Goal: Share content: Share content

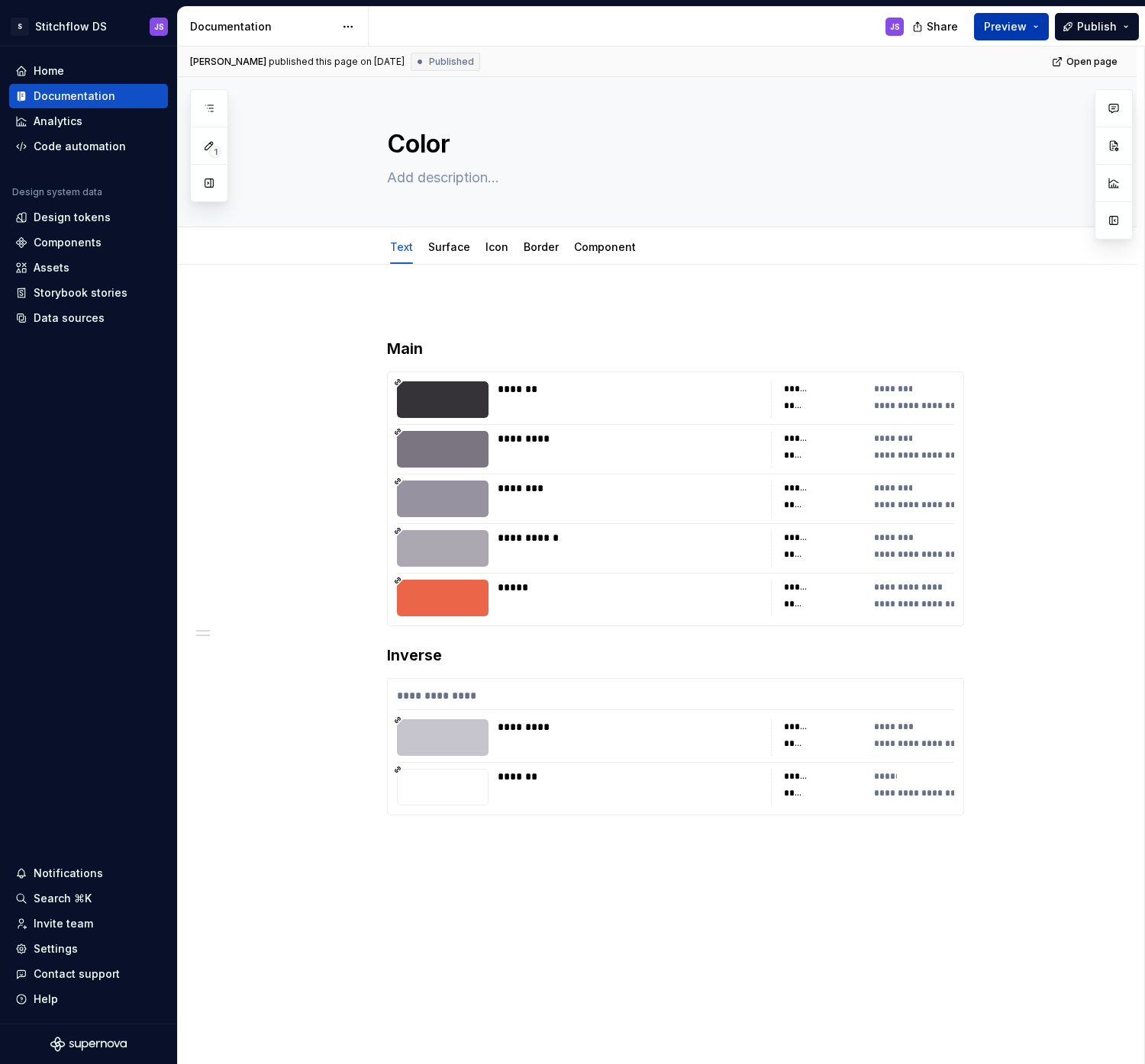
click at [1036, 29] on button "Preview" at bounding box center [1011, 26] width 75 height 27
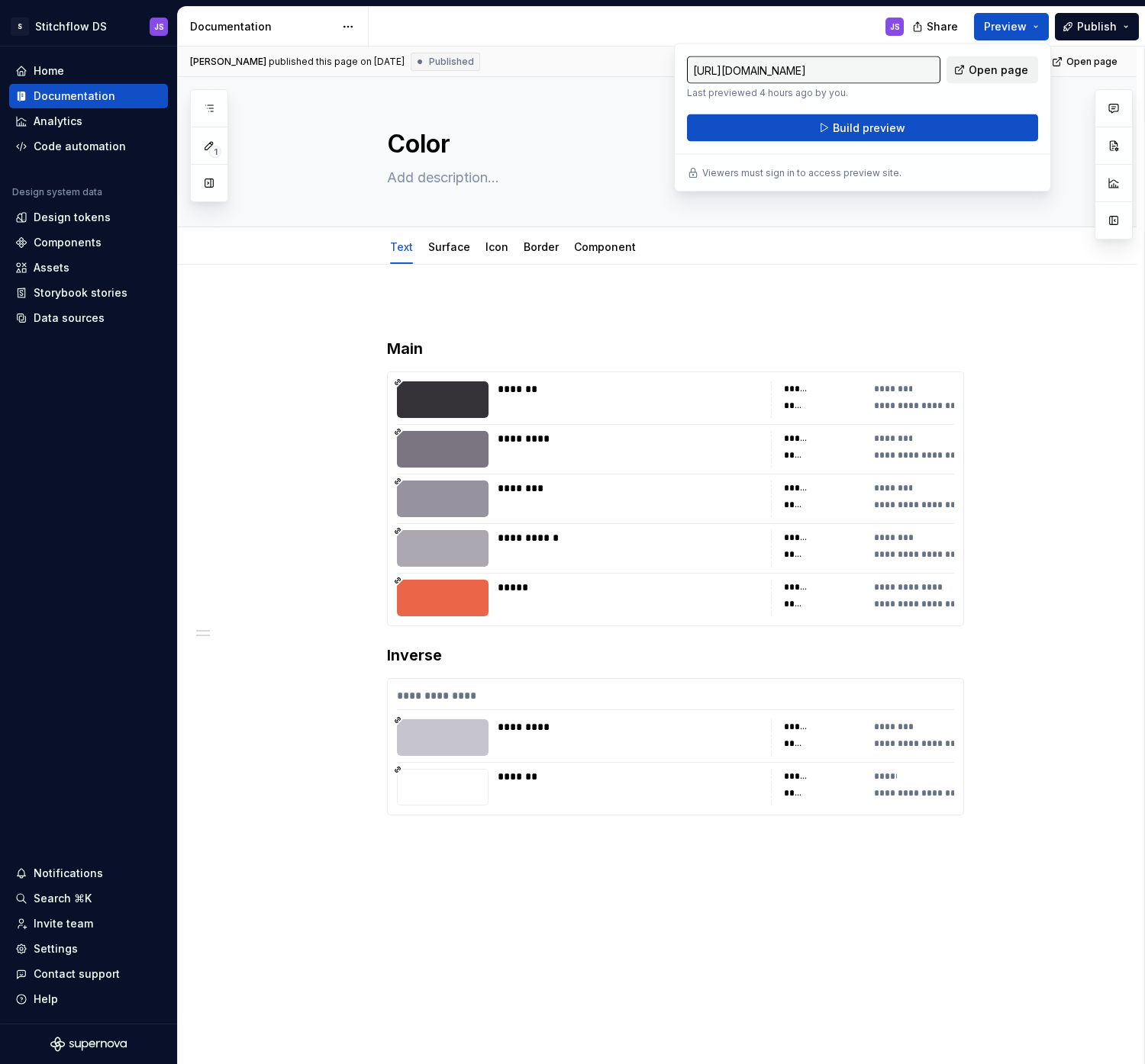
click at [995, 69] on span "Open page" at bounding box center [998, 69] width 60 height 15
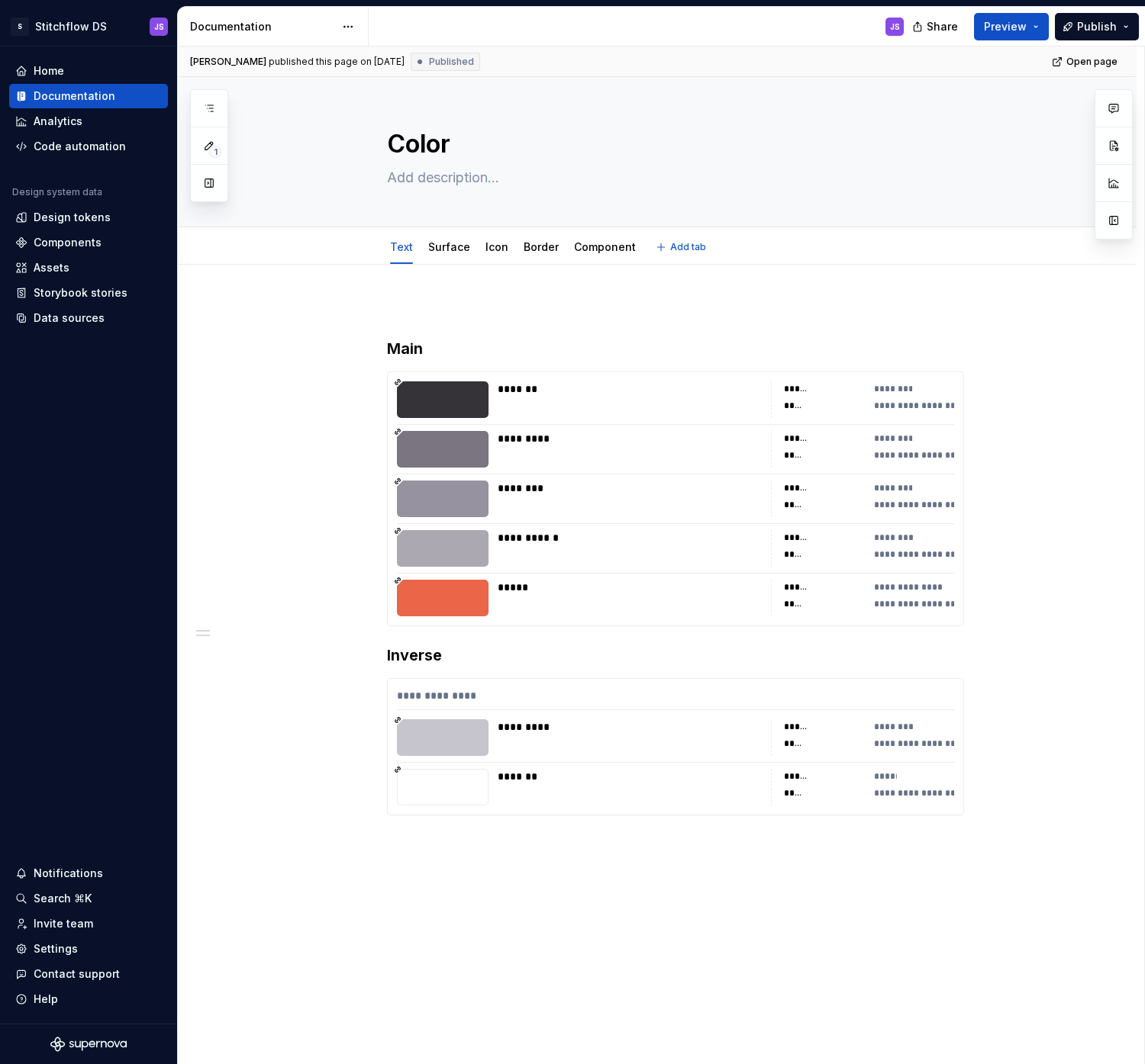
click at [315, 236] on div "Text Surface Icon Border Component Add tab" at bounding box center [676, 247] width 800 height 34
click at [106, 22] on html "S Stitchflow DS JS Home Documentation Analytics Code automation Design system d…" at bounding box center [572, 532] width 1145 height 1064
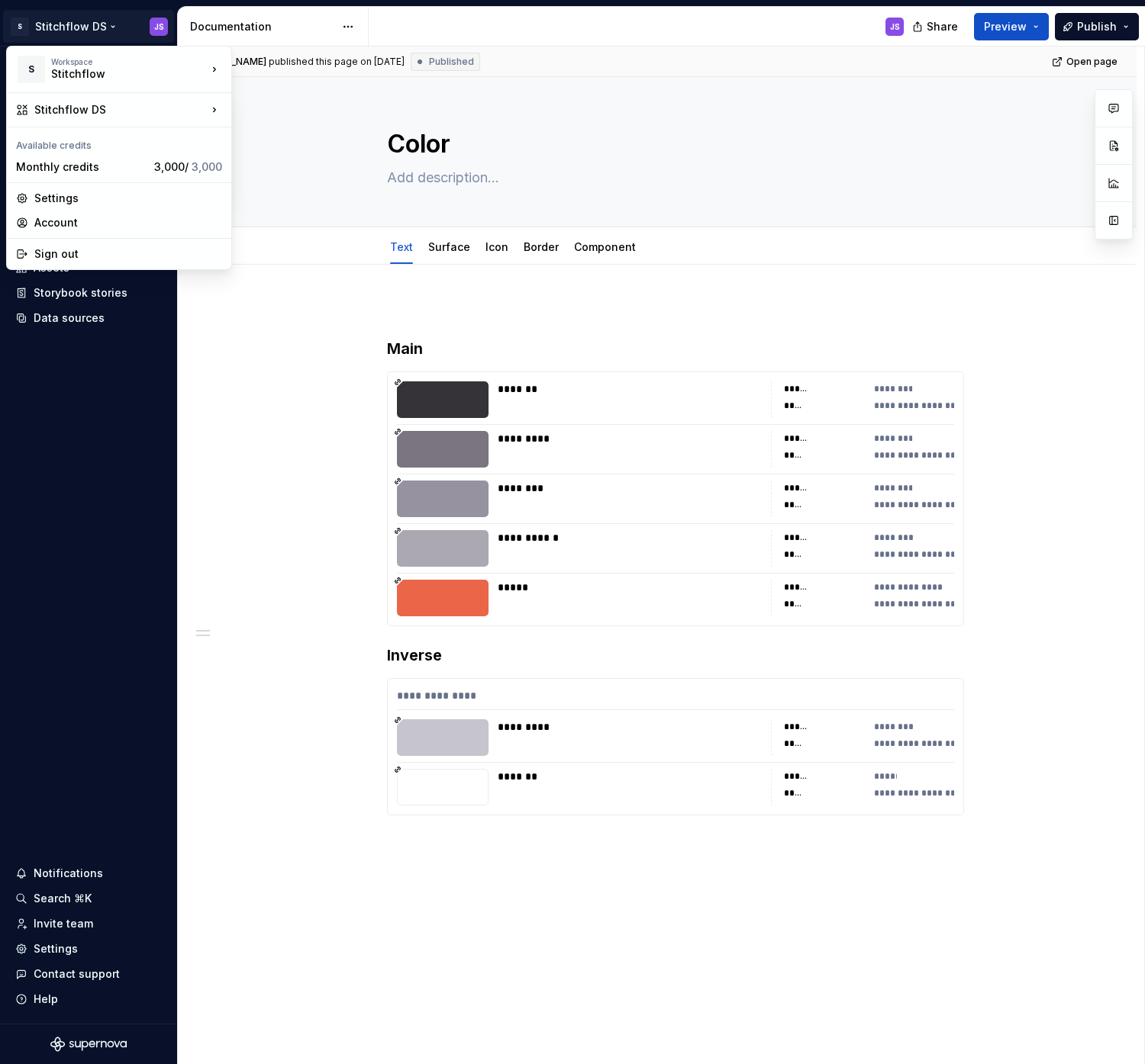
click at [910, 125] on html "S Stitchflow DS JS Home Documentation Analytics Code automation Design system d…" at bounding box center [572, 532] width 1145 height 1064
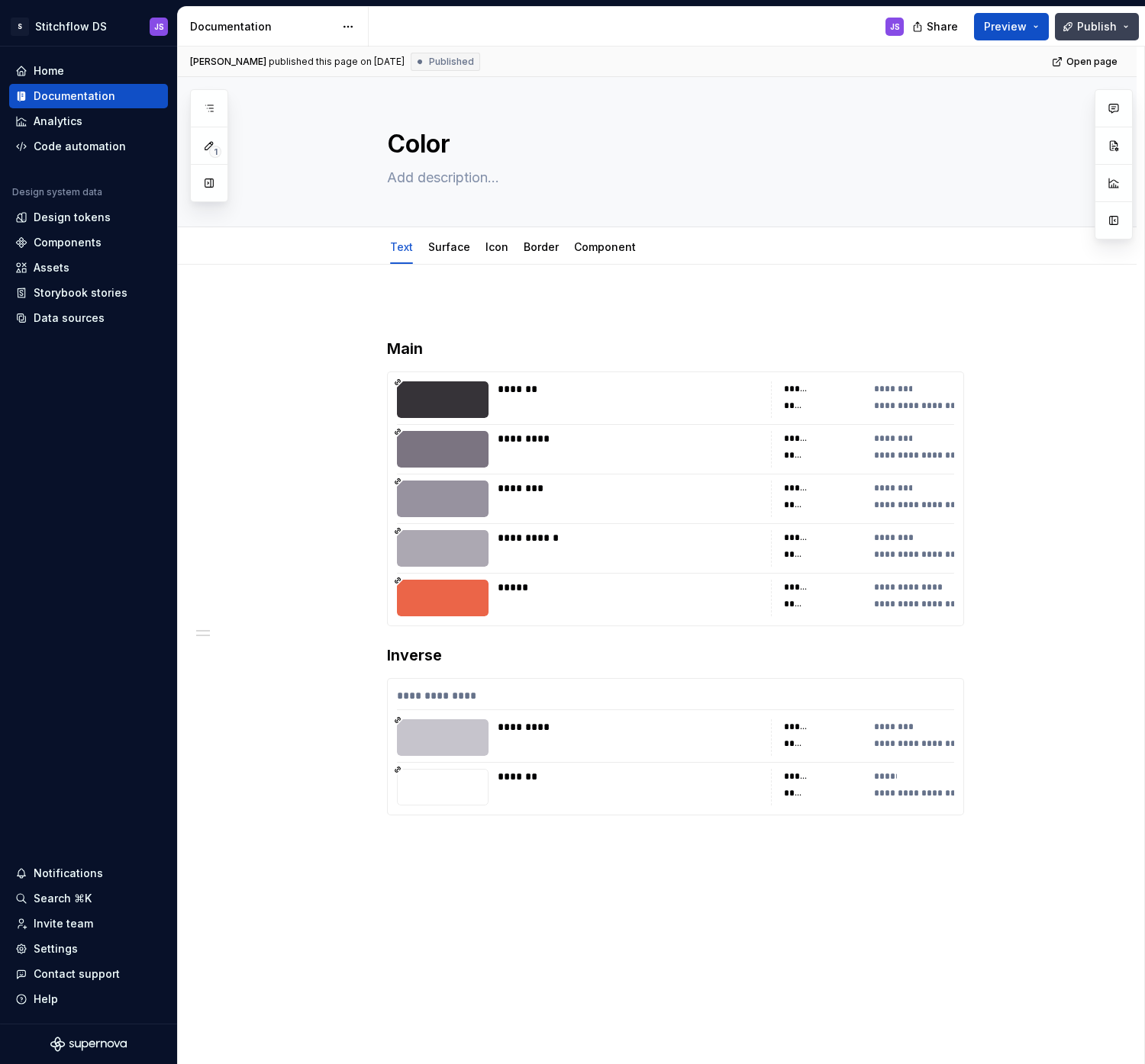
click at [1128, 26] on button "Publish" at bounding box center [1096, 26] width 84 height 27
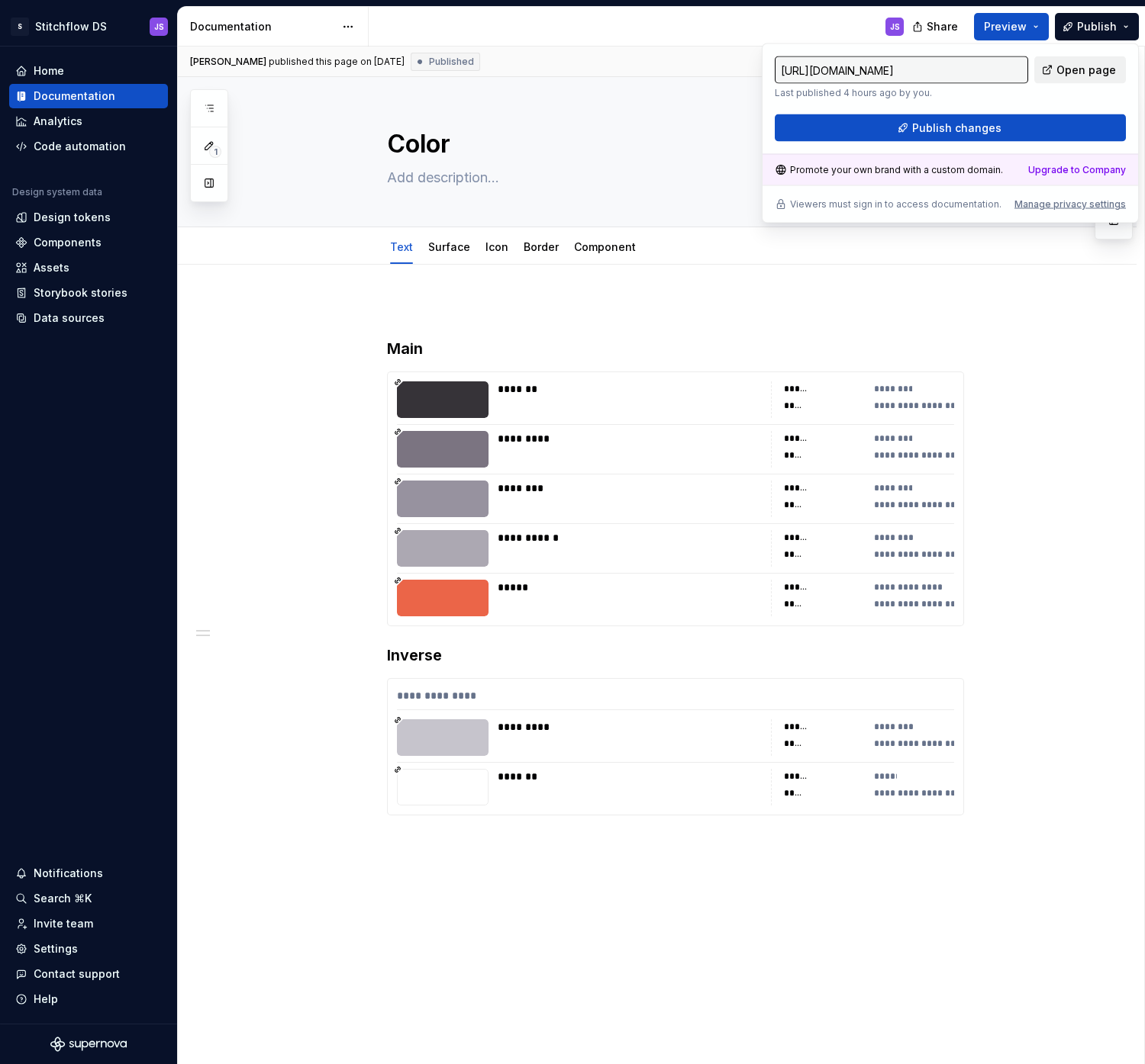
click at [1094, 68] on span "Open page" at bounding box center [1086, 69] width 60 height 15
click at [765, 311] on p at bounding box center [676, 310] width 577 height 18
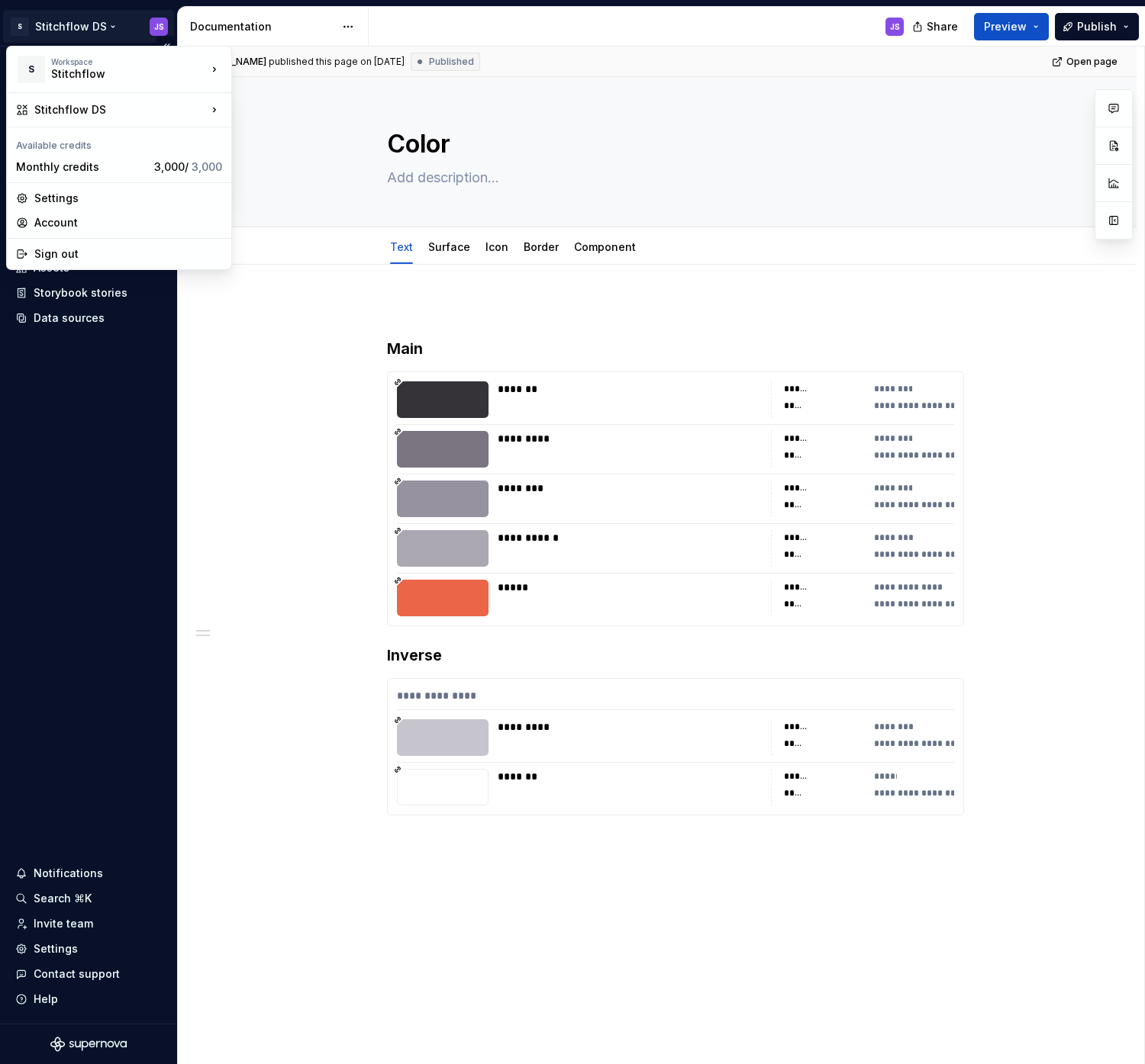
click at [101, 30] on html "S Stitchflow DS JS Home Documentation Analytics Code automation Design system d…" at bounding box center [572, 532] width 1145 height 1064
click at [304, 342] on html "S Stitchflow DS JS Home Documentation Analytics Code automation Design system d…" at bounding box center [572, 532] width 1145 height 1064
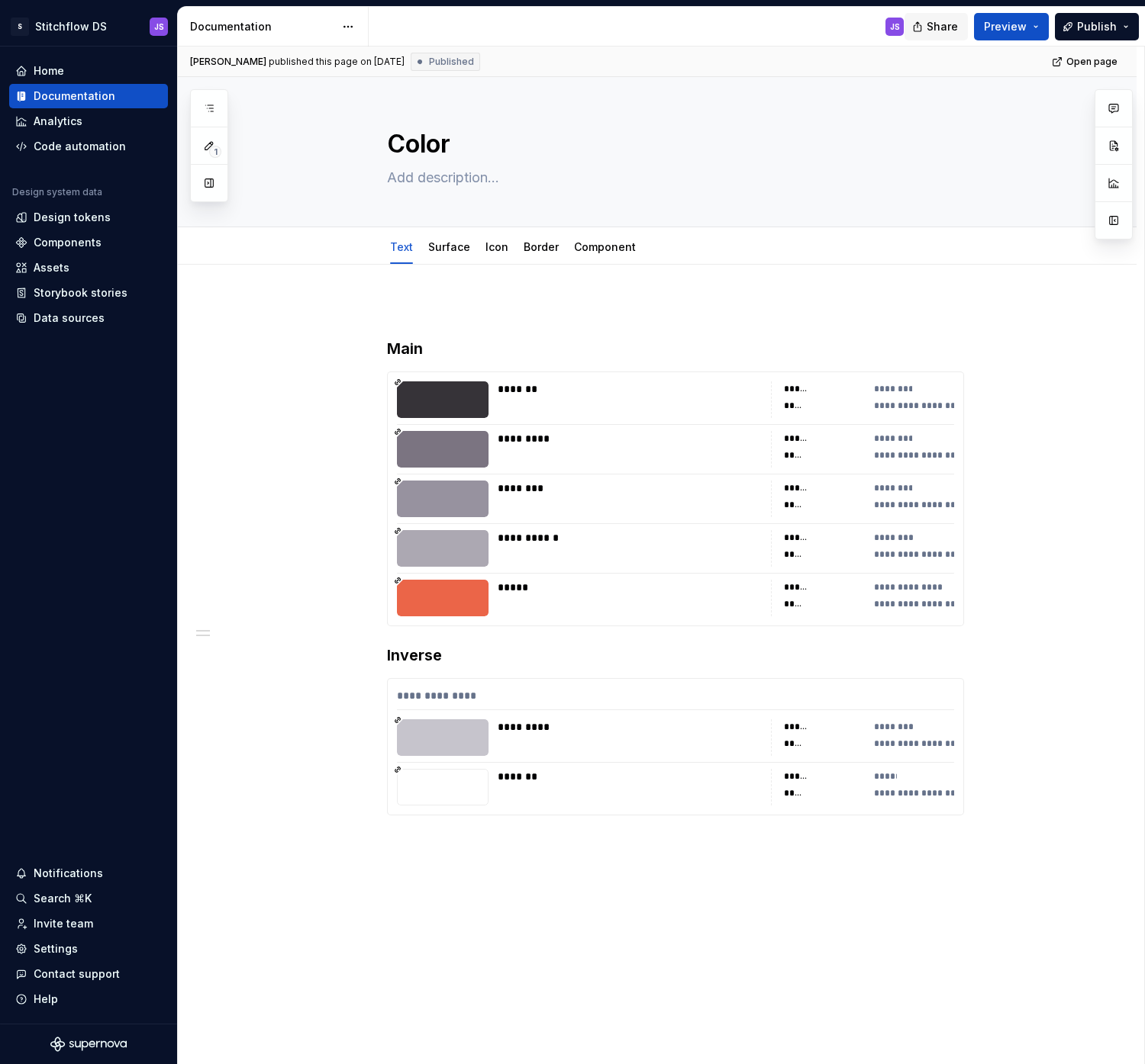
click at [933, 24] on span "Share" at bounding box center [941, 26] width 31 height 15
click at [903, 91] on span "Copy link" at bounding box center [925, 88] width 50 height 15
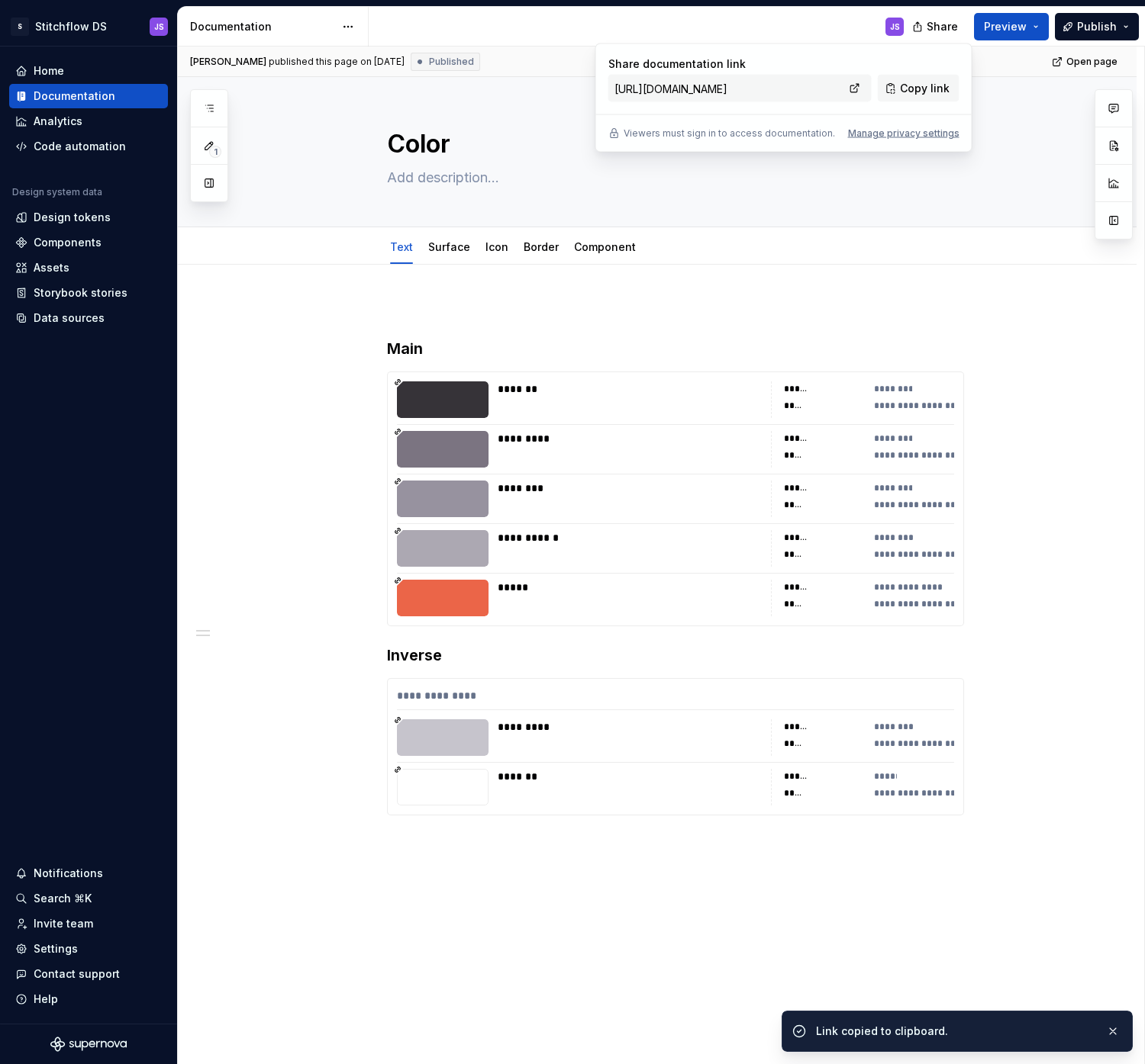
type textarea "*"
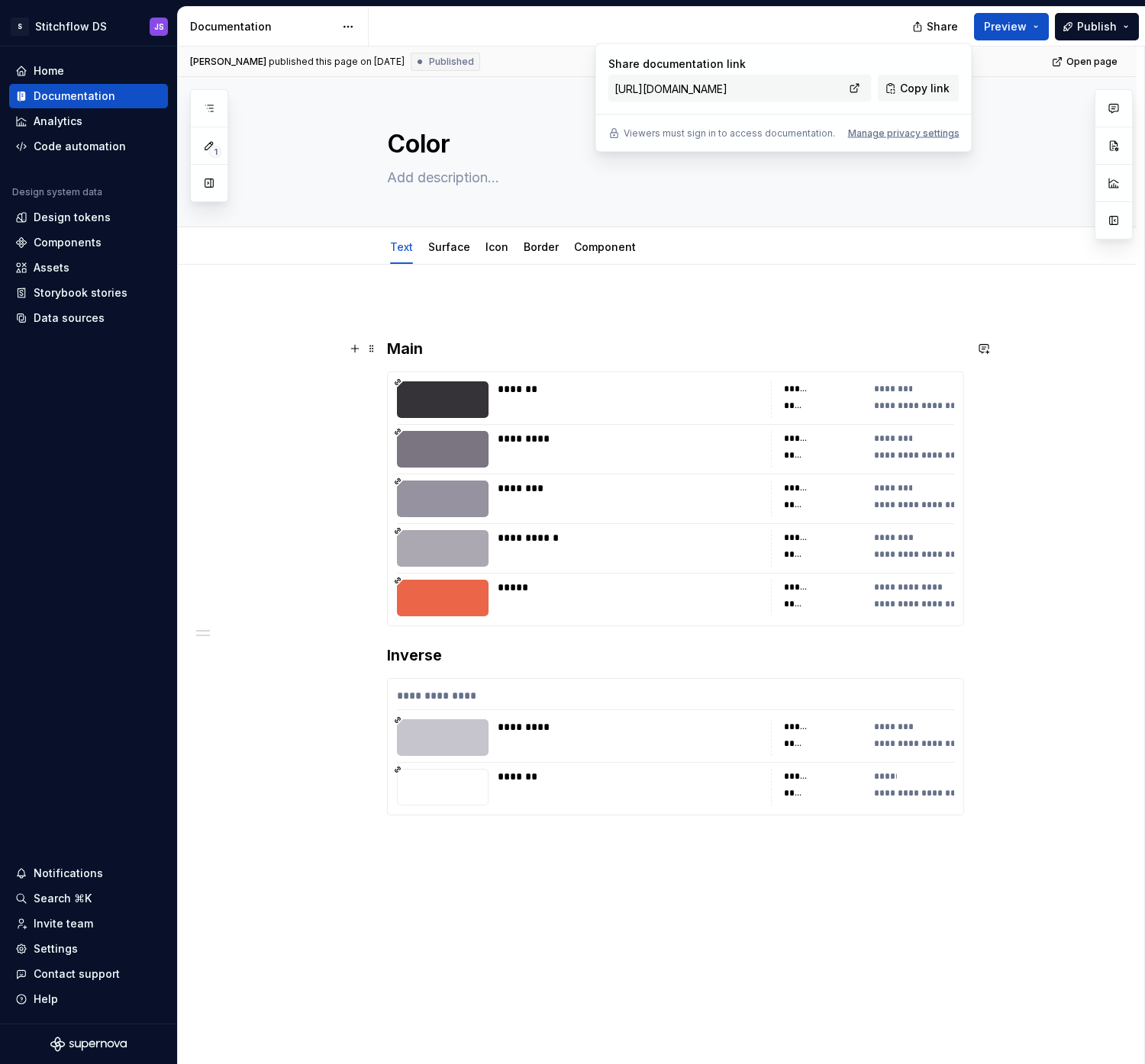
type textarea "*"
